Goal: Task Accomplishment & Management: Manage account settings

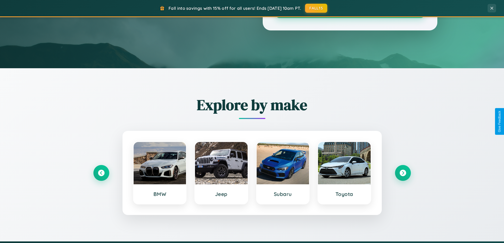
scroll to position [364, 0]
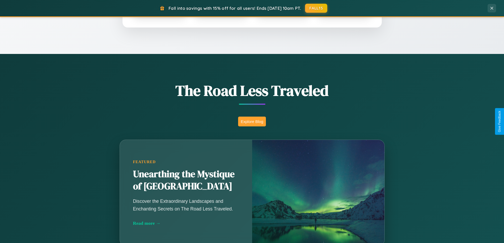
click at [252, 121] on button "Explore Blog" at bounding box center [252, 122] width 28 height 10
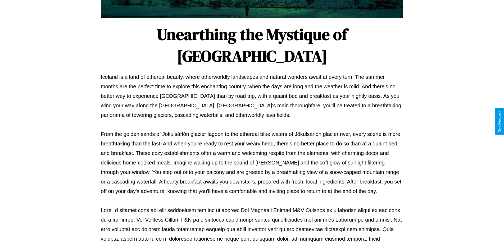
scroll to position [171, 0]
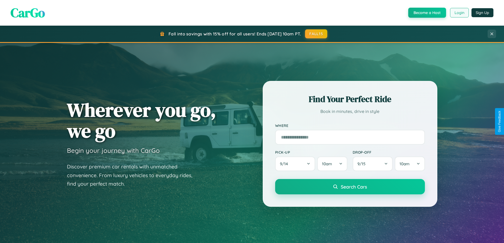
click at [459, 13] on button "Login" at bounding box center [459, 13] width 19 height 10
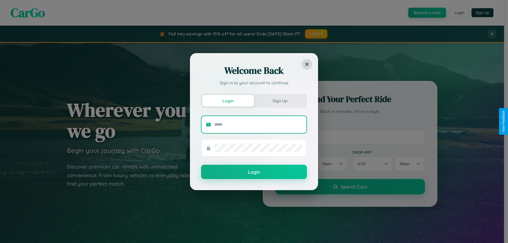
click at [258, 124] on input "text" at bounding box center [258, 124] width 88 height 8
type input "**********"
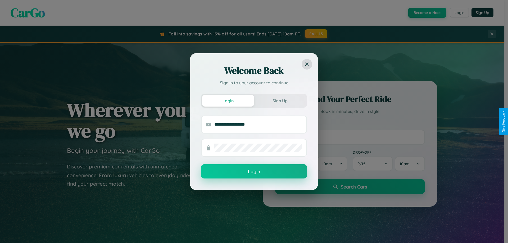
click at [254, 171] on button "Login" at bounding box center [254, 171] width 106 height 14
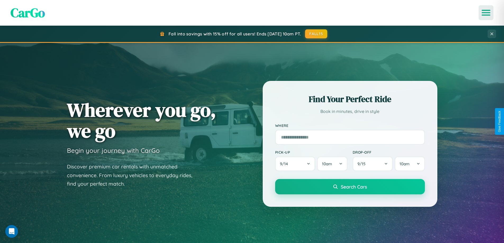
click at [486, 13] on icon "Open menu" at bounding box center [486, 12] width 8 height 5
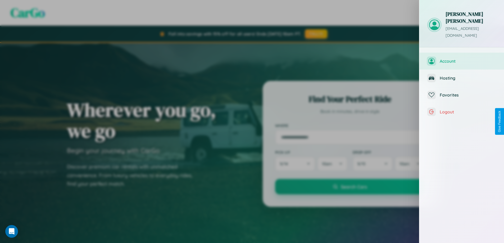
click at [462, 58] on span "Account" at bounding box center [468, 60] width 56 height 5
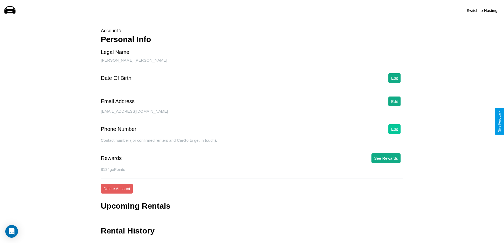
click at [395, 129] on button "Edit" at bounding box center [394, 129] width 12 height 10
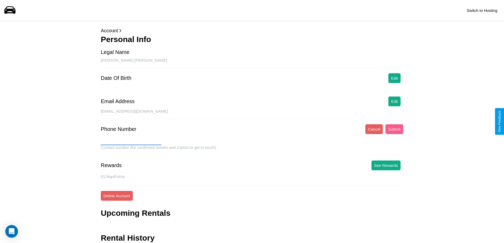
click at [131, 141] on input "text" at bounding box center [131, 141] width 61 height 8
type input "**********"
click at [394, 129] on button "Submit" at bounding box center [395, 129] width 18 height 10
